Goal: Information Seeking & Learning: Learn about a topic

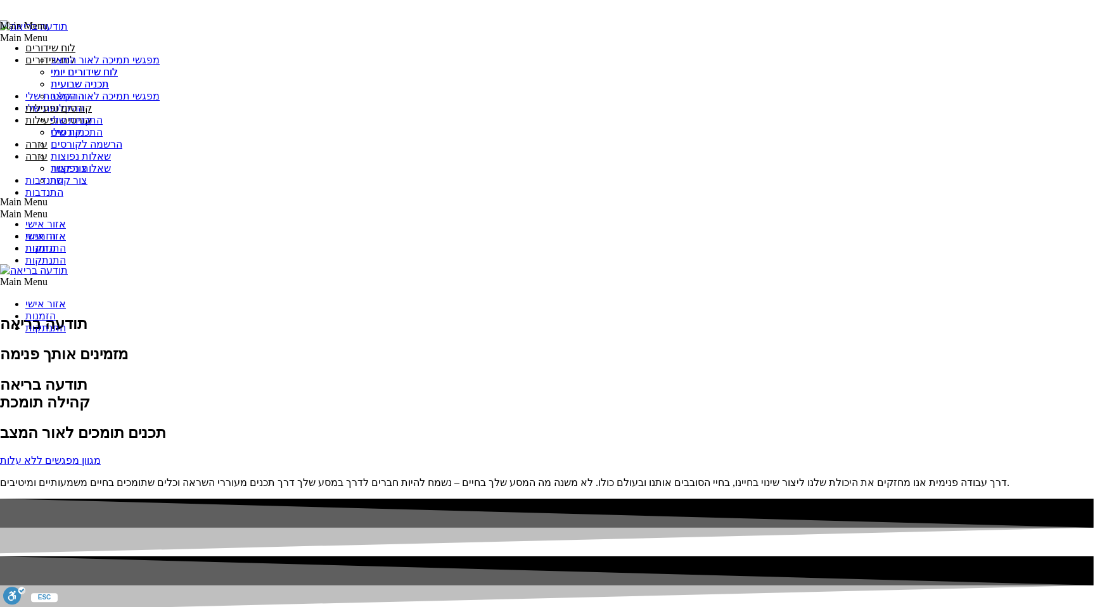
scroll to position [1428, 0]
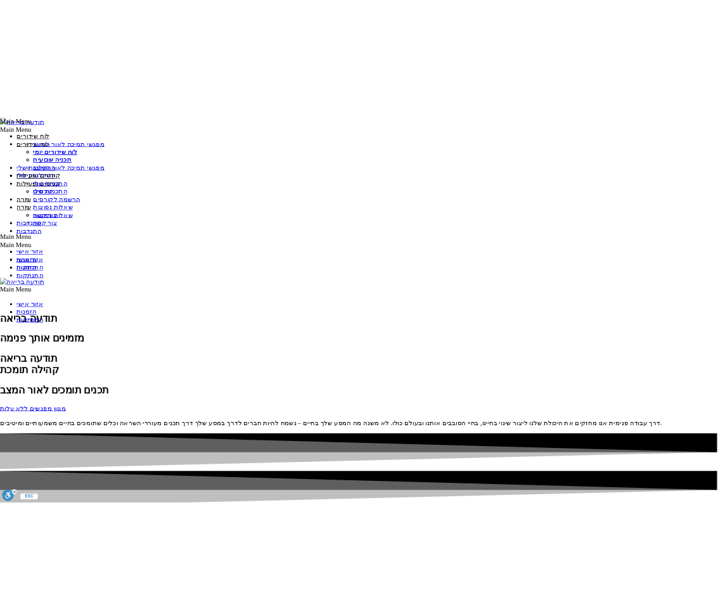
scroll to position [1375, 0]
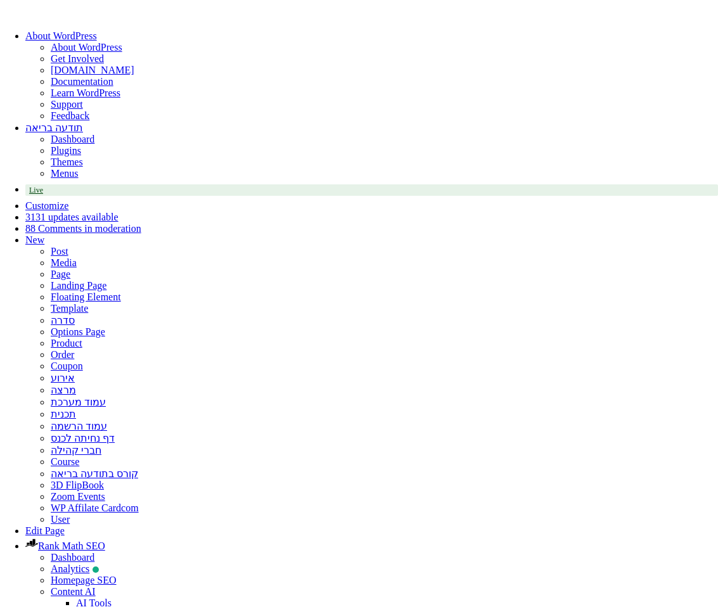
select select
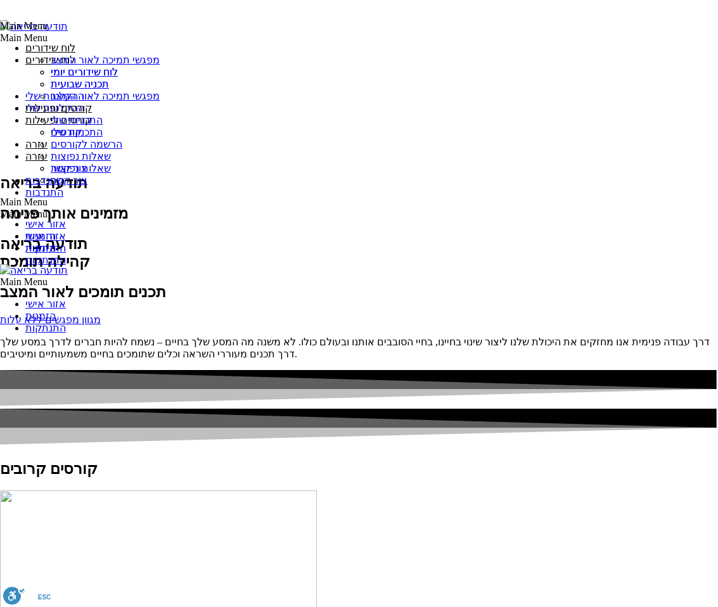
scroll to position [1392, 0]
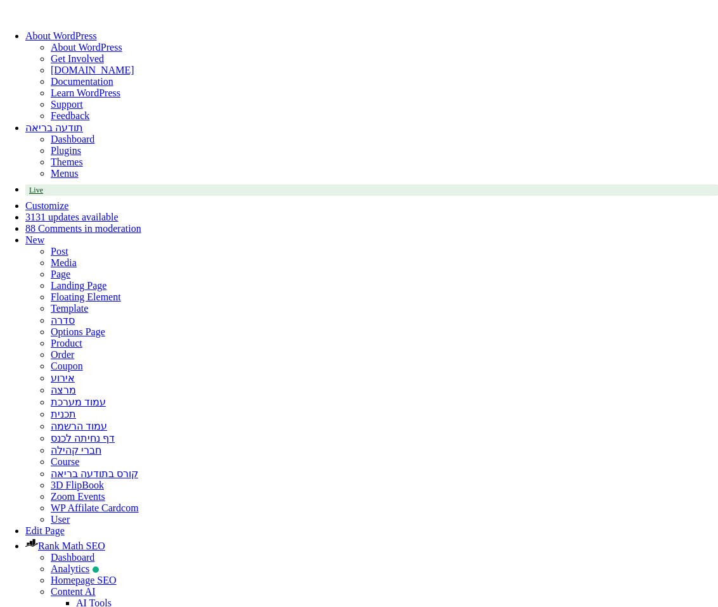
select select
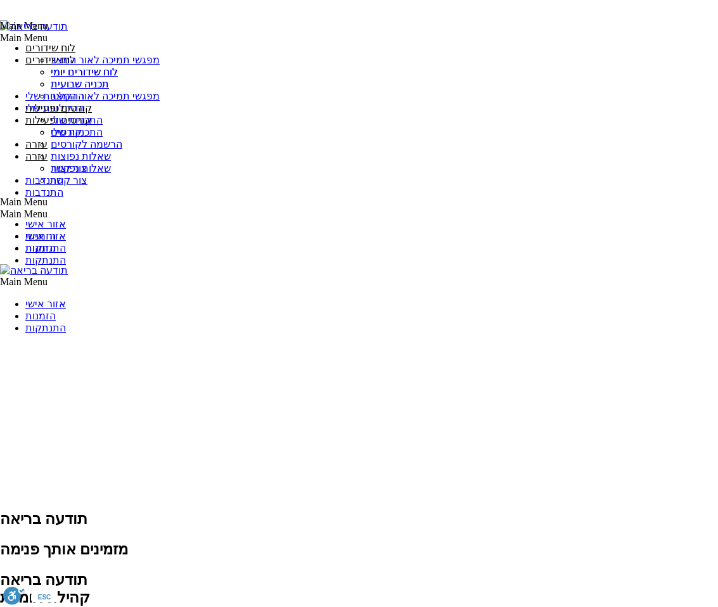
scroll to position [1185, 0]
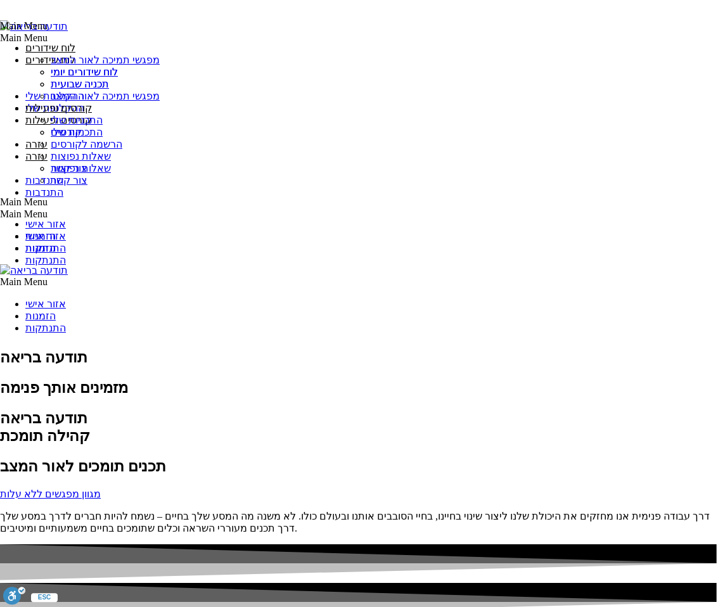
scroll to position [1398, 0]
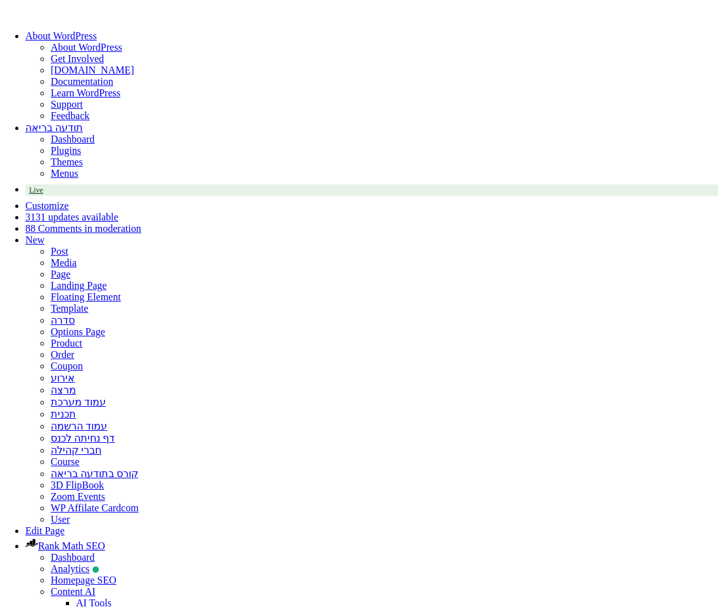
select select
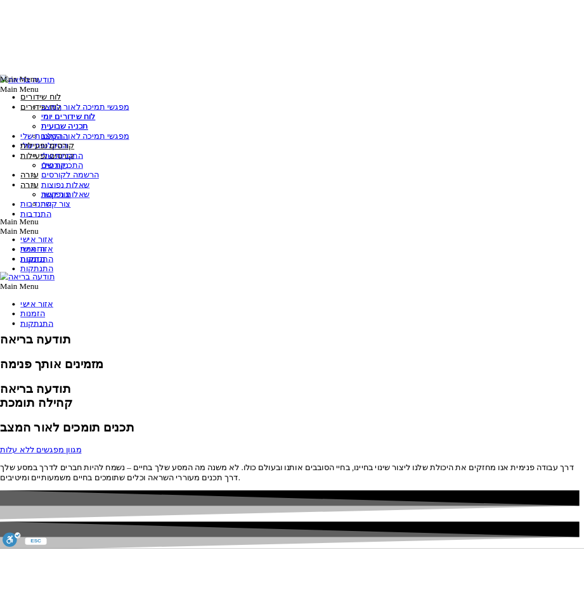
scroll to position [1407, 0]
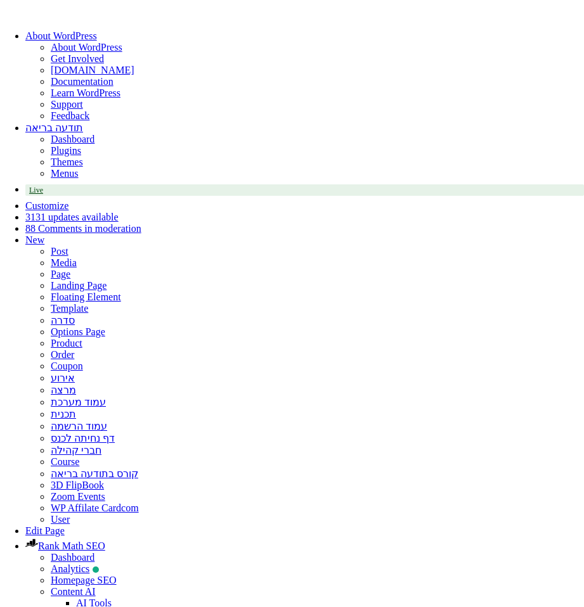
select select
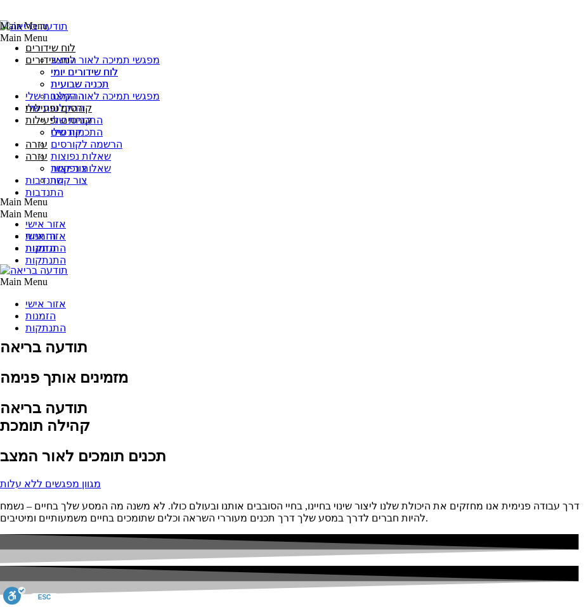
scroll to position [1407, 0]
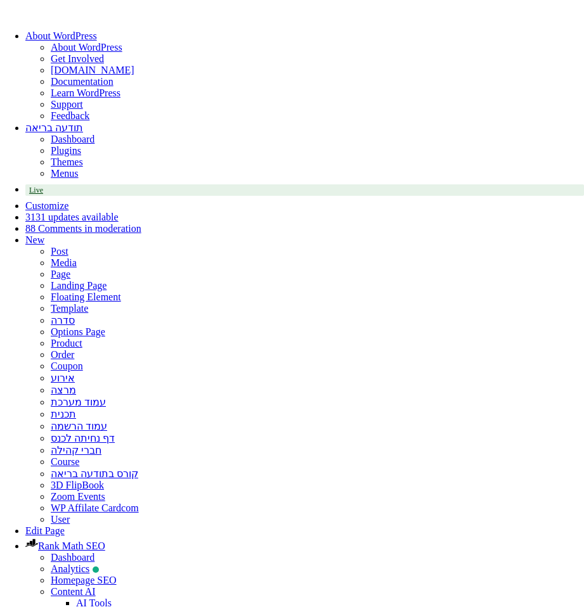
select select
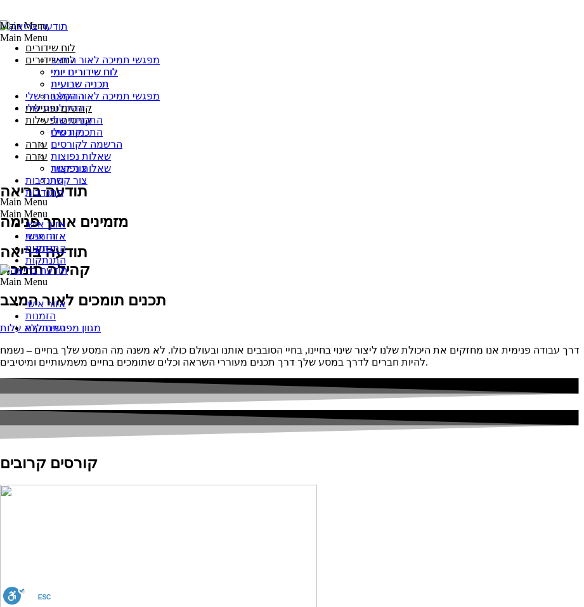
scroll to position [1407, 0]
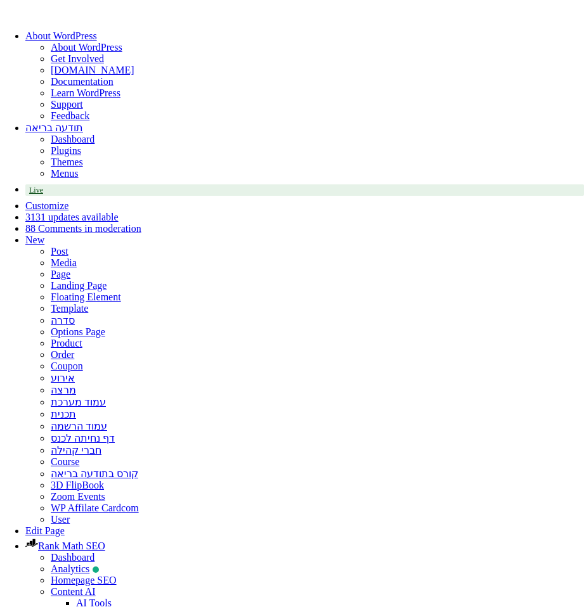
select select
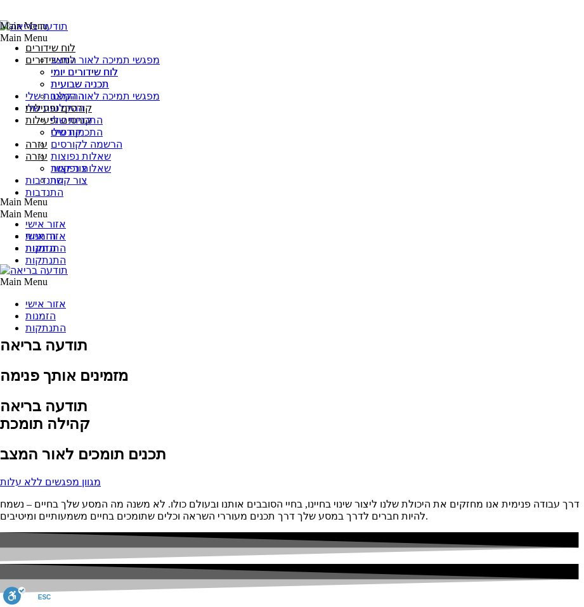
scroll to position [1407, 0]
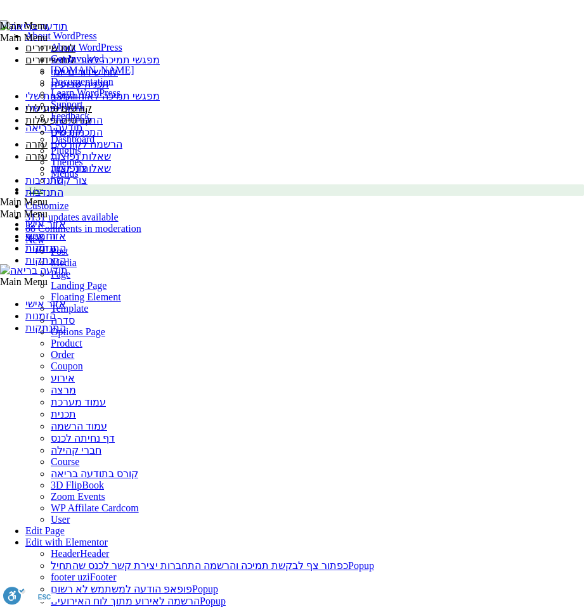
select select
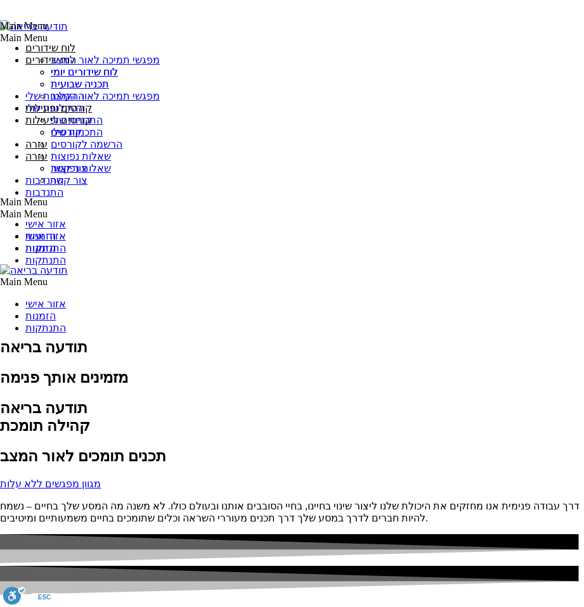
scroll to position [1407, 0]
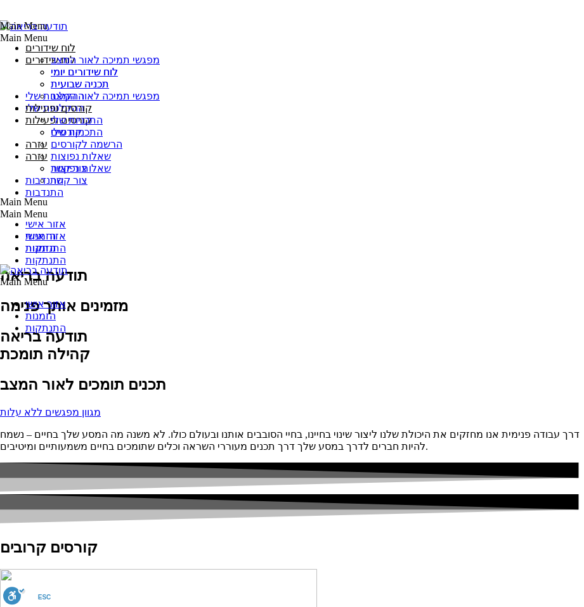
scroll to position [1488, 4]
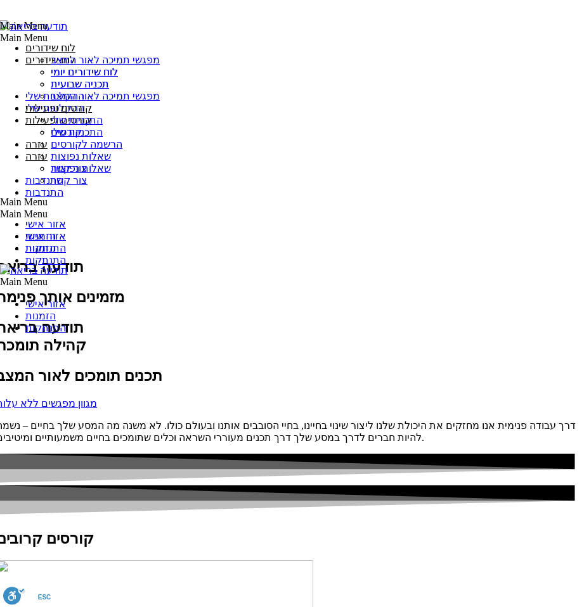
select select "***"
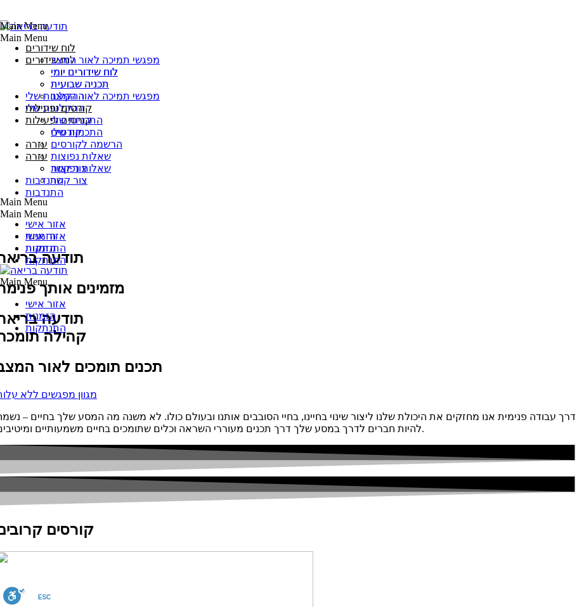
scroll to position [1366, 0]
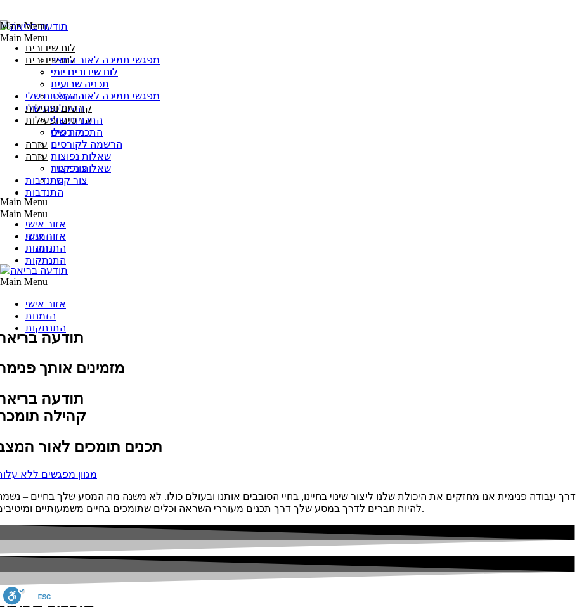
scroll to position [1438, 4]
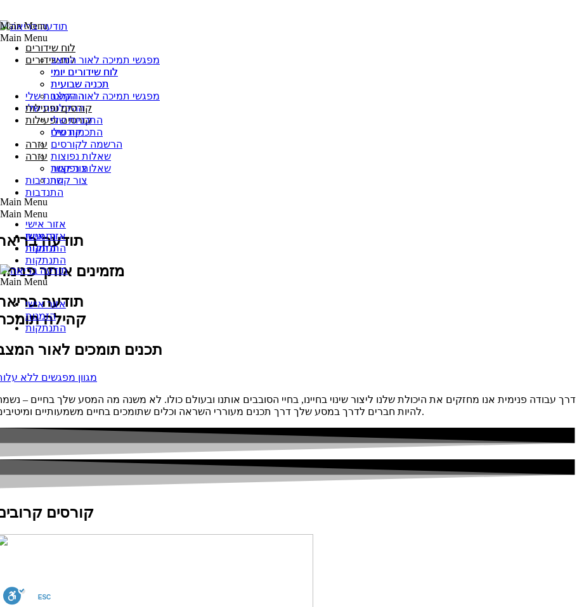
scroll to position [0, 0]
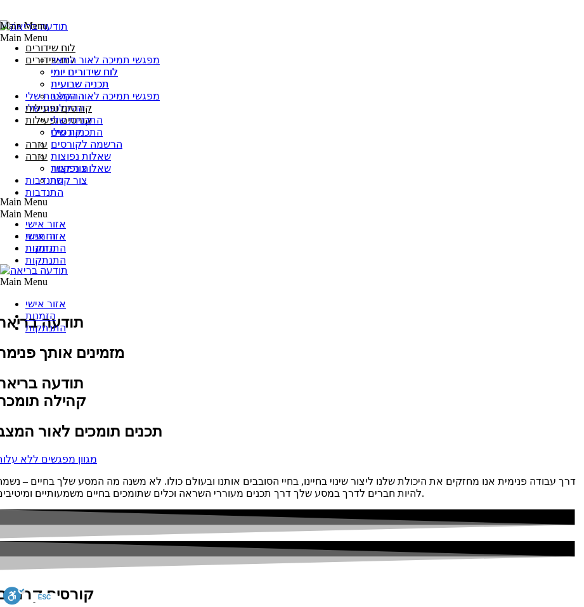
scroll to position [562, 0]
select select "***"
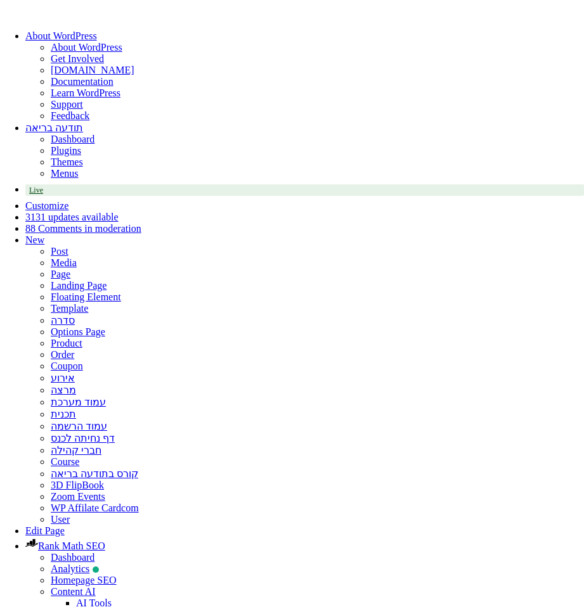
select select
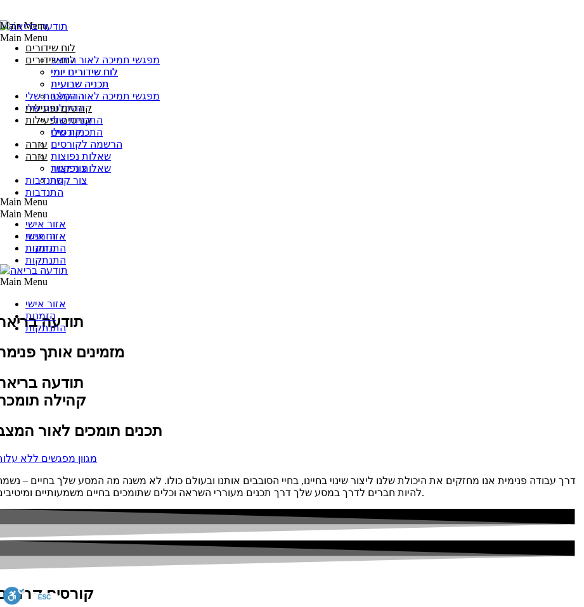
scroll to position [1432, 4]
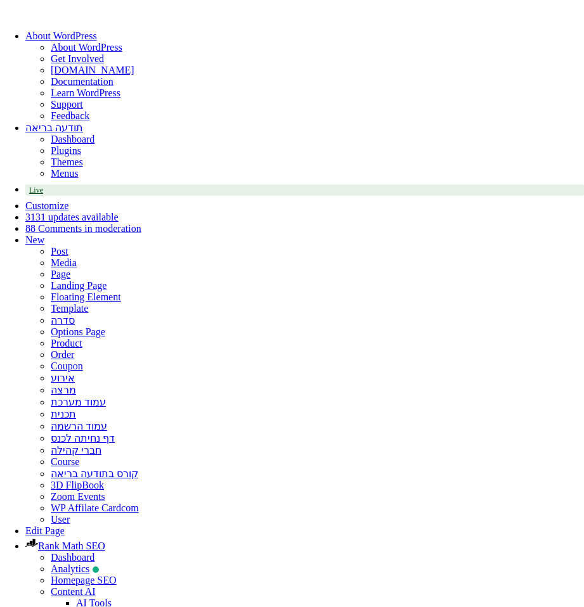
select select
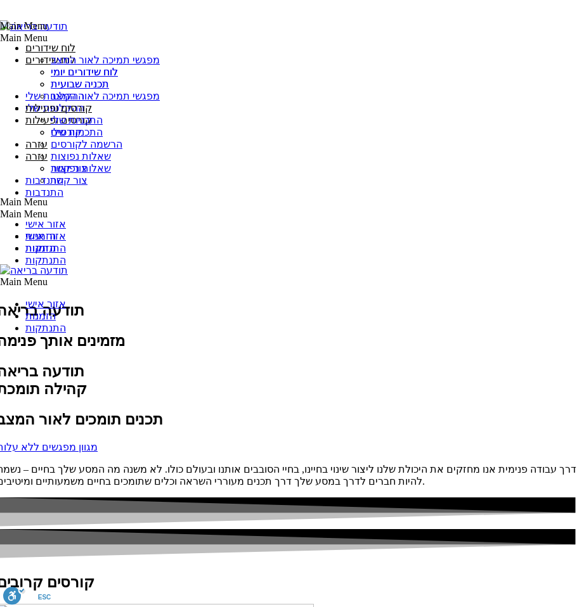
scroll to position [1432, 4]
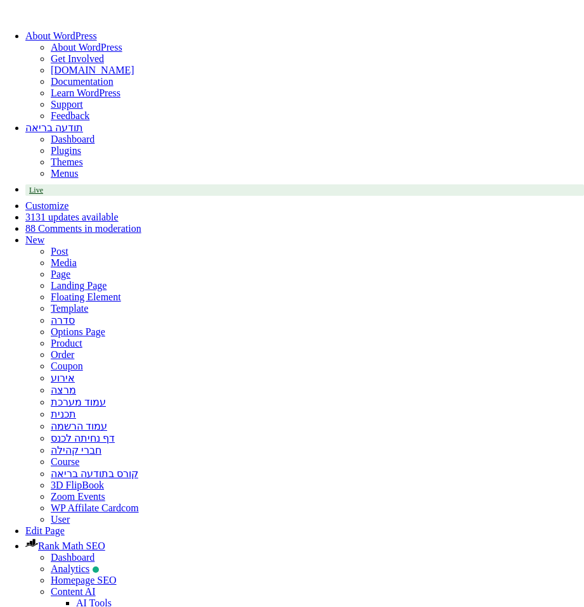
select select
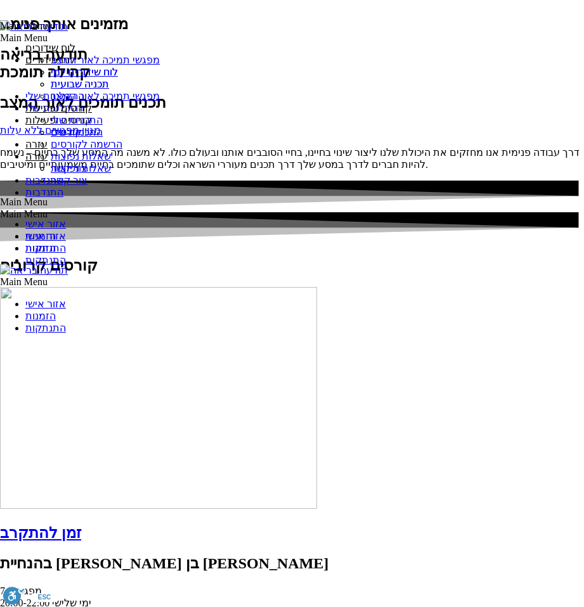
scroll to position [1432, 4]
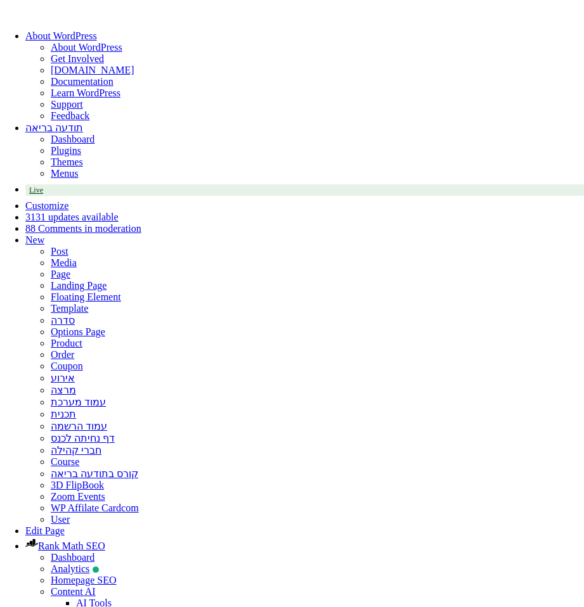
select select
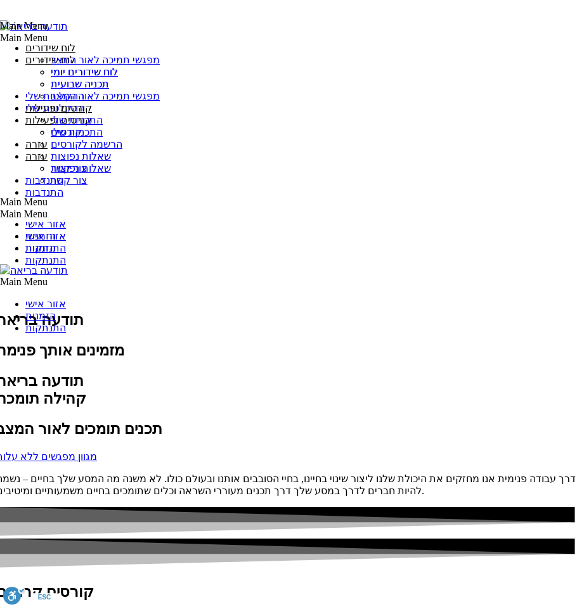
scroll to position [1432, 4]
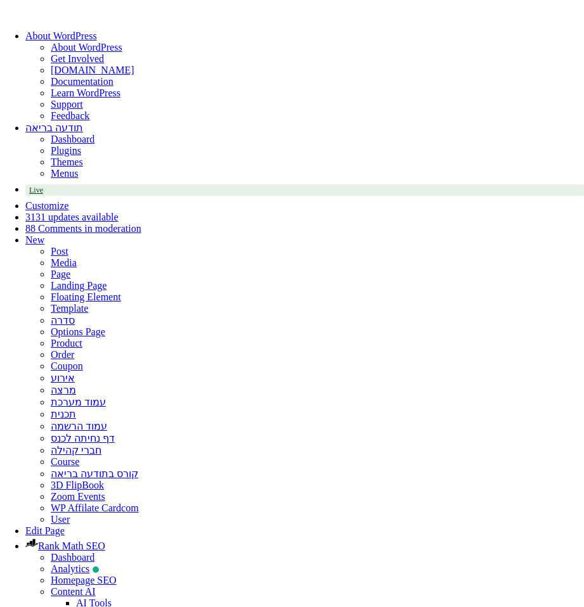
select select
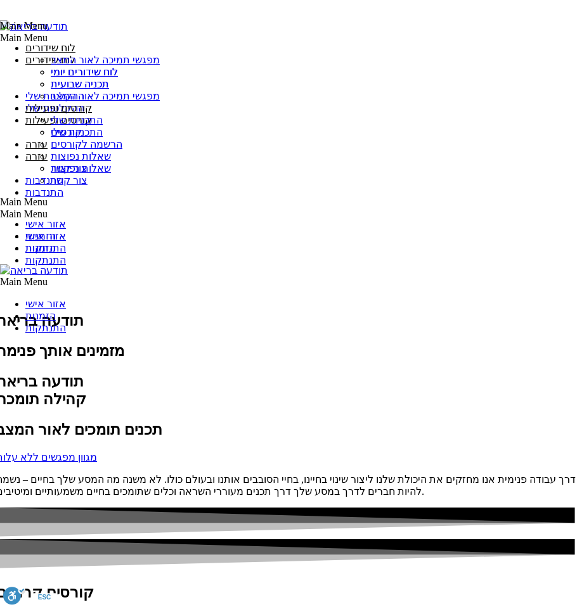
scroll to position [1432, 4]
